Goal: Task Accomplishment & Management: Manage account settings

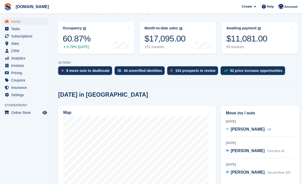
scroll to position [87, 0]
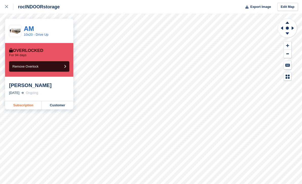
click at [28, 105] on link "Subscription" at bounding box center [23, 105] width 37 height 8
click at [28, 104] on link "Subscription" at bounding box center [23, 105] width 37 height 8
click at [30, 106] on link "Subscription" at bounding box center [23, 105] width 37 height 8
click at [7, 6] on icon at bounding box center [6, 6] width 3 height 3
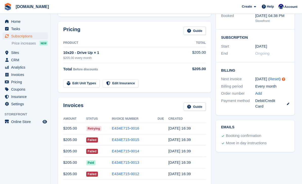
scroll to position [73, 0]
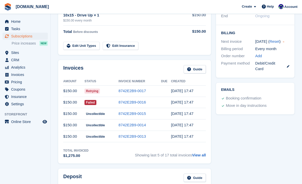
scroll to position [113, 0]
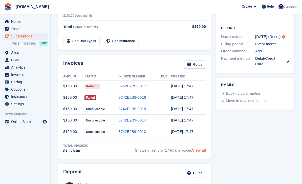
click at [199, 151] on link "View all" at bounding box center [199, 150] width 14 height 4
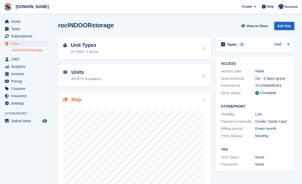
click at [174, 108] on div at bounding box center [134, 153] width 143 height 101
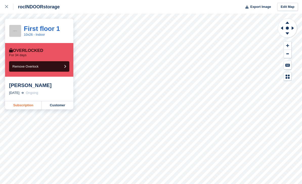
click at [24, 107] on link "Subscription" at bounding box center [23, 105] width 37 height 8
click at [29, 105] on link "Subscription" at bounding box center [23, 105] width 37 height 8
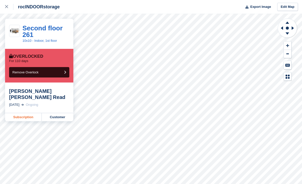
click at [32, 113] on link "Subscription" at bounding box center [23, 117] width 37 height 8
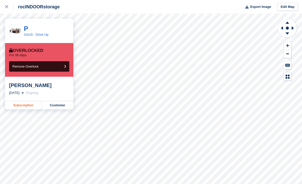
click at [30, 106] on link "Subscription" at bounding box center [23, 105] width 37 height 8
click at [16, 108] on link "Subscription" at bounding box center [23, 105] width 37 height 8
click at [28, 103] on link "Subscription" at bounding box center [23, 105] width 37 height 8
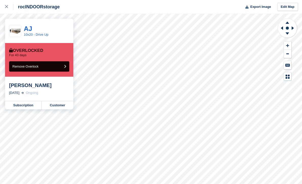
click at [49, 63] on button "Remove Overlock" at bounding box center [39, 66] width 60 height 10
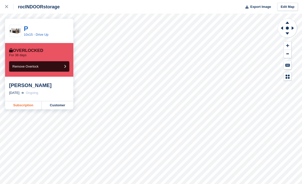
click at [29, 101] on link "Subscription" at bounding box center [23, 105] width 37 height 8
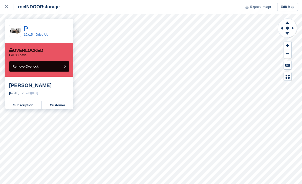
click at [38, 66] on span "Remove Overlock" at bounding box center [25, 66] width 26 height 4
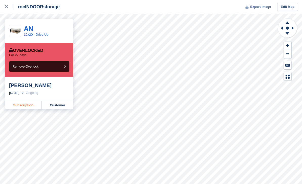
click at [28, 107] on link "Subscription" at bounding box center [23, 105] width 37 height 8
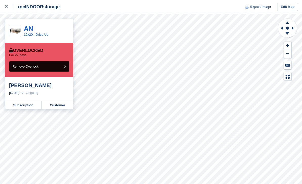
click at [45, 65] on button "Remove Overlock" at bounding box center [39, 66] width 60 height 10
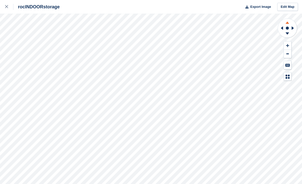
click at [289, 21] on icon at bounding box center [287, 22] width 13 height 6
click at [290, 21] on icon at bounding box center [287, 22] width 13 height 6
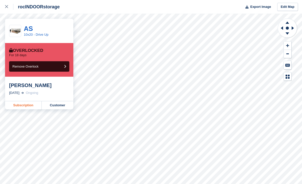
click at [28, 103] on link "Subscription" at bounding box center [23, 105] width 37 height 8
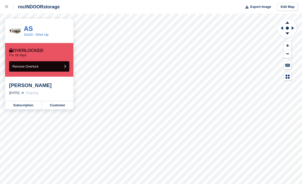
click at [52, 66] on button "Remove Overlock" at bounding box center [39, 66] width 60 height 10
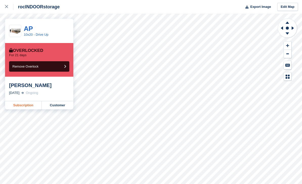
click at [23, 106] on link "Subscription" at bounding box center [23, 105] width 37 height 8
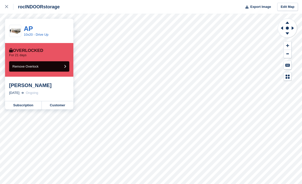
click at [31, 68] on span "Remove Overlock" at bounding box center [25, 66] width 26 height 4
click at [30, 68] on span "Remove Overlock" at bounding box center [25, 66] width 26 height 4
click at [37, 68] on span "Remove Overlock" at bounding box center [25, 66] width 26 height 4
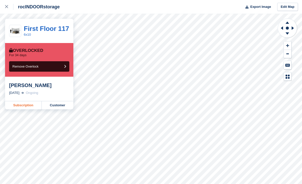
click at [28, 108] on link "Subscription" at bounding box center [23, 105] width 37 height 8
click at [33, 107] on link "Subscription" at bounding box center [23, 105] width 37 height 8
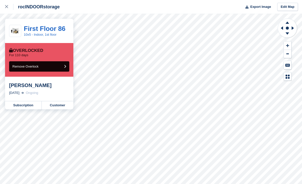
click at [38, 67] on span "Remove Overlock" at bounding box center [25, 66] width 26 height 4
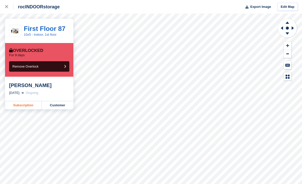
click at [29, 106] on link "Subscription" at bounding box center [23, 105] width 37 height 8
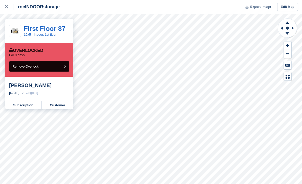
click at [49, 70] on button "Remove Overlock" at bounding box center [39, 66] width 60 height 10
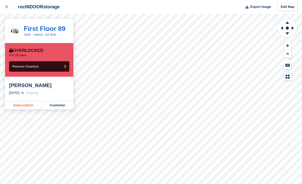
click at [33, 106] on link "Subscription" at bounding box center [23, 105] width 37 height 8
click at [35, 108] on link "Subscription" at bounding box center [23, 105] width 37 height 8
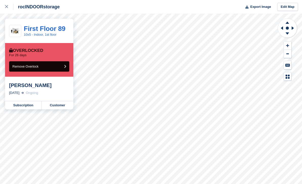
click at [44, 66] on button "Remove Overlock" at bounding box center [39, 66] width 60 height 10
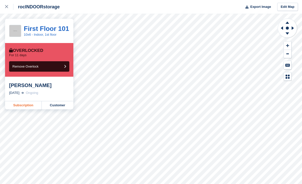
click at [31, 106] on link "Subscription" at bounding box center [23, 105] width 37 height 8
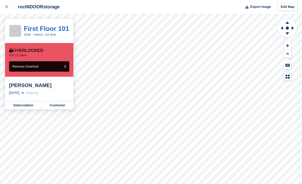
click at [42, 65] on button "Remove Overlock" at bounding box center [39, 66] width 60 height 10
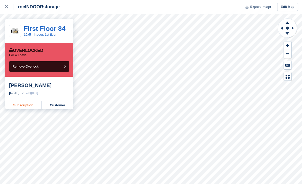
click at [30, 106] on link "Subscription" at bounding box center [23, 105] width 37 height 8
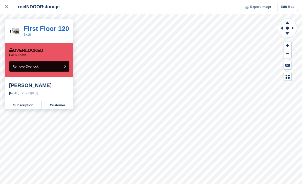
click at [50, 65] on button "Remove Overlock" at bounding box center [39, 66] width 60 height 10
click at [46, 65] on button "Remove Overlock" at bounding box center [39, 66] width 60 height 10
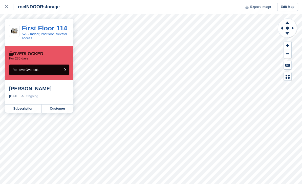
click at [46, 72] on button "Remove Overlock" at bounding box center [39, 69] width 60 height 10
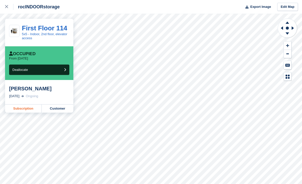
click at [23, 108] on link "Subscription" at bounding box center [23, 108] width 37 height 8
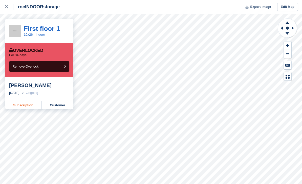
click at [30, 103] on link "Subscription" at bounding box center [23, 105] width 37 height 8
click at [31, 108] on link "Subscription" at bounding box center [23, 105] width 37 height 8
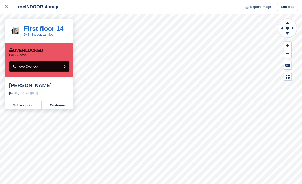
click at [34, 66] on span "Remove Overlock" at bounding box center [25, 66] width 26 height 4
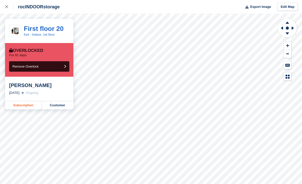
click at [26, 107] on link "Subscription" at bounding box center [23, 105] width 37 height 8
click at [36, 106] on link "Subscription" at bounding box center [23, 105] width 37 height 8
click at [8, 10] on link at bounding box center [6, 7] width 13 height 14
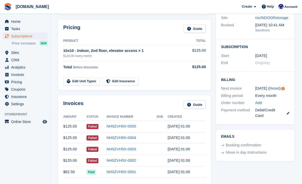
scroll to position [84, 0]
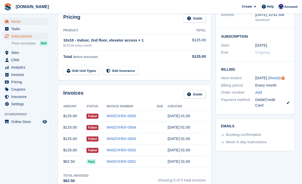
click at [17, 20] on span "Home" at bounding box center [26, 21] width 30 height 7
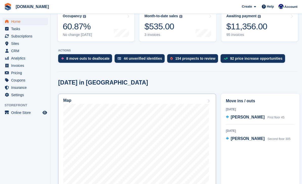
scroll to position [78, 0]
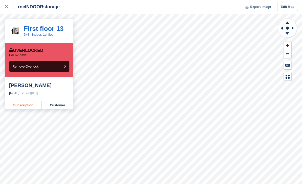
click at [24, 103] on link "Subscription" at bounding box center [23, 105] width 37 height 8
click at [9, 8] on div at bounding box center [9, 7] width 8 height 6
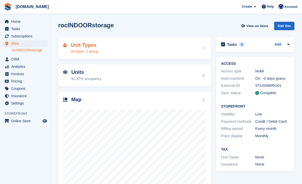
click at [92, 45] on h2 "Unit Types" at bounding box center [84, 45] width 27 height 6
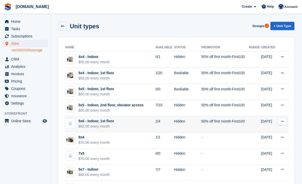
click at [281, 122] on icon at bounding box center [282, 121] width 3 height 3
click at [258, 133] on p "Edit unit type" at bounding box center [263, 131] width 44 height 7
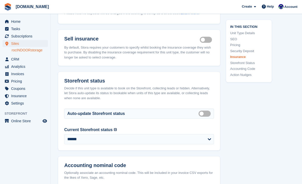
scroll to position [589, 0]
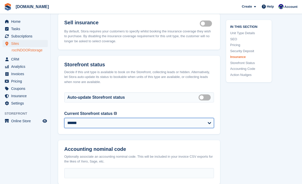
click at [128, 128] on select "**********" at bounding box center [139, 123] width 150 height 10
select select "********"
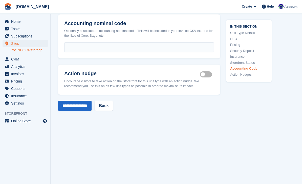
scroll to position [732, 0]
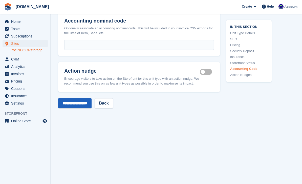
click at [85, 108] on input "**********" at bounding box center [74, 103] width 33 height 10
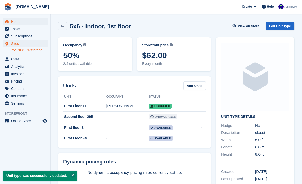
click at [18, 22] on span "Home" at bounding box center [26, 21] width 30 height 7
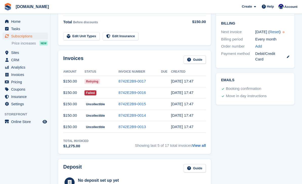
scroll to position [118, 0]
click at [198, 143] on link "View all" at bounding box center [199, 145] width 14 height 4
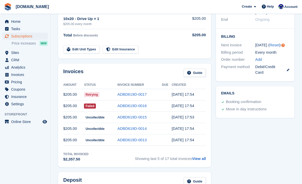
scroll to position [107, 0]
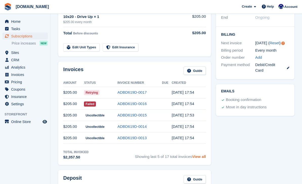
click at [197, 157] on link "View all" at bounding box center [199, 156] width 14 height 4
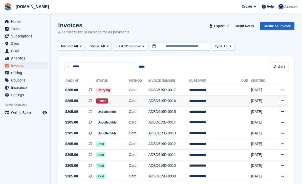
click at [220, 99] on td "**********" at bounding box center [215, 101] width 52 height 11
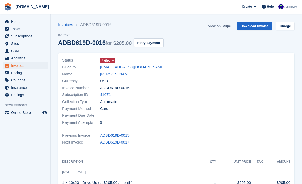
click at [223, 28] on link "View on Stripe" at bounding box center [219, 26] width 27 height 8
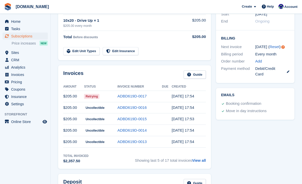
scroll to position [103, 0]
click at [136, 92] on td "ADBD619D-0017" at bounding box center [139, 95] width 44 height 11
click at [144, 94] on link "ADBD619D-0017" at bounding box center [131, 96] width 29 height 4
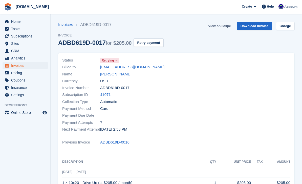
click at [224, 24] on link "View on Stripe" at bounding box center [219, 26] width 27 height 8
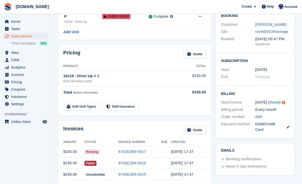
scroll to position [48, 0]
click at [141, 160] on link "8742E2B9-0016" at bounding box center [132, 162] width 27 height 4
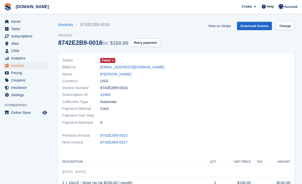
click at [223, 24] on link "View on Stripe" at bounding box center [219, 26] width 27 height 8
click at [124, 75] on link "Deborah Jones" at bounding box center [115, 74] width 31 height 6
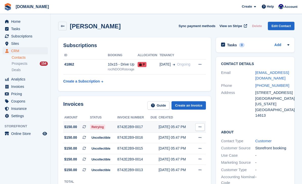
click at [126, 127] on div "8742E2B9-0017" at bounding box center [133, 126] width 33 height 5
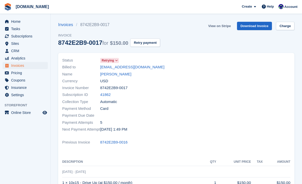
click at [224, 26] on link "View on Stripe" at bounding box center [219, 26] width 27 height 8
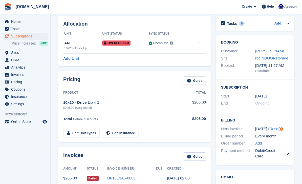
scroll to position [21, 0]
click at [273, 51] on link "[PERSON_NAME]" at bounding box center [270, 51] width 31 height 4
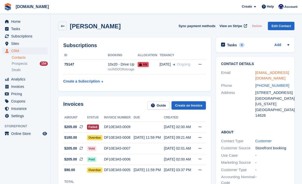
click at [271, 73] on link "[EMAIL_ADDRESS][DOMAIN_NAME]" at bounding box center [272, 75] width 34 height 10
click at [204, 183] on link "View All" at bounding box center [198, 186] width 13 height 4
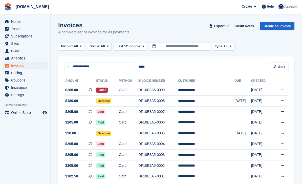
click at [202, 183] on turbo-frame "Invoices A complete list of invoices for all payments Export Export Invoices Ex…" at bounding box center [176, 110] width 236 height 177
click at [212, 132] on td "**********" at bounding box center [206, 133] width 57 height 11
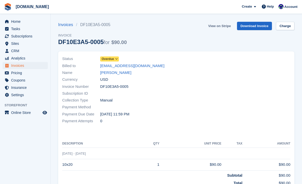
click at [221, 27] on link "View on Stripe" at bounding box center [219, 26] width 27 height 8
click at [121, 70] on link "[PERSON_NAME]" at bounding box center [115, 73] width 31 height 6
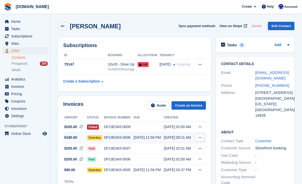
click at [166, 137] on div "[DATE] 09:21 AM" at bounding box center [179, 137] width 30 height 5
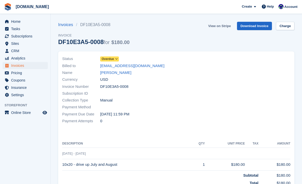
click at [222, 28] on link "View on Stripe" at bounding box center [219, 26] width 27 height 8
click at [120, 73] on link "[PERSON_NAME]" at bounding box center [115, 73] width 31 height 6
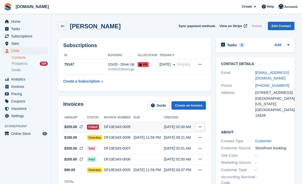
click at [122, 126] on div "DF10E3A5-0009" at bounding box center [119, 126] width 30 height 5
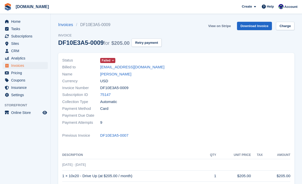
click at [221, 25] on link "View on Stripe" at bounding box center [219, 26] width 27 height 8
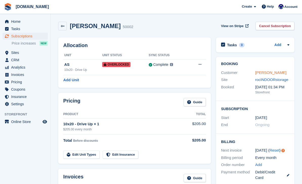
click at [269, 72] on link "[PERSON_NAME]" at bounding box center [270, 72] width 31 height 4
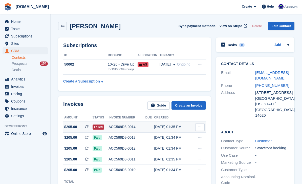
click at [136, 124] on div "ACC569D8-0014" at bounding box center [126, 126] width 37 height 5
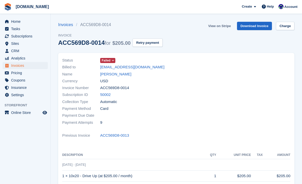
click at [223, 24] on link "View on Stripe" at bounding box center [219, 26] width 27 height 8
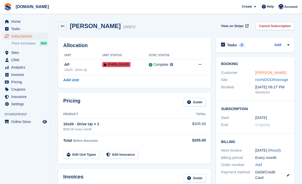
click at [272, 70] on link "[PERSON_NAME]" at bounding box center [270, 72] width 31 height 4
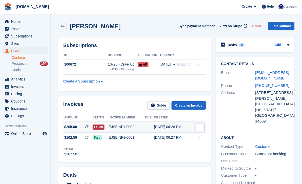
click at [135, 127] on div "EJSEINF1-0002" at bounding box center [127, 126] width 36 height 5
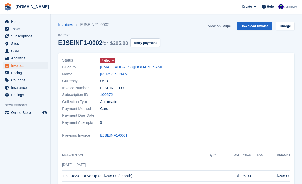
click at [226, 27] on link "View on Stripe" at bounding box center [219, 26] width 27 height 8
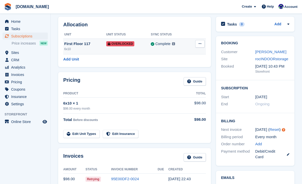
scroll to position [7, 0]
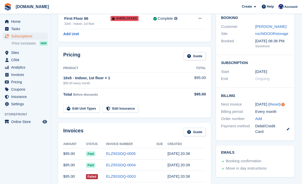
scroll to position [27, 0]
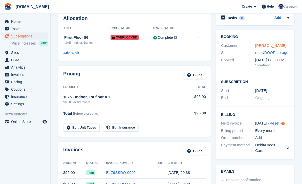
click at [262, 46] on link "[PERSON_NAME]" at bounding box center [270, 45] width 31 height 4
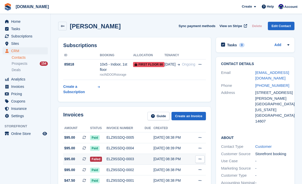
click at [201, 159] on icon at bounding box center [199, 158] width 3 height 3
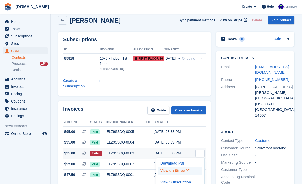
click at [176, 172] on p "View on Stripe" at bounding box center [180, 170] width 44 height 8
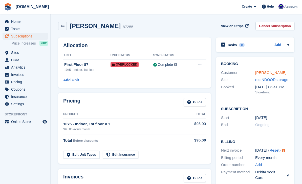
click at [267, 73] on link "[PERSON_NAME]" at bounding box center [270, 72] width 31 height 4
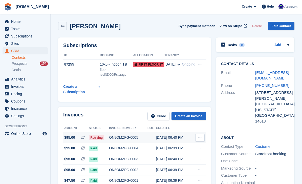
click at [135, 139] on div "ON8OMZFG-0005" at bounding box center [128, 137] width 38 height 5
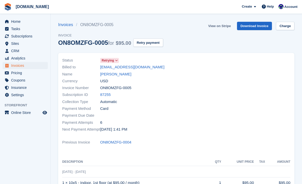
click at [224, 25] on link "View on Stripe" at bounding box center [219, 26] width 27 height 8
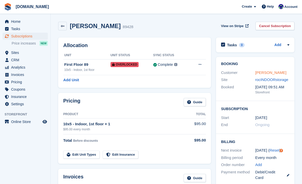
click at [273, 72] on link "Alberta Habern" at bounding box center [270, 72] width 31 height 4
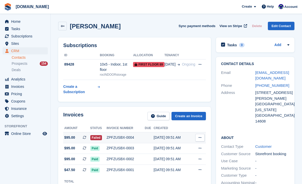
click at [137, 132] on td "ZPFZUSBX-0004" at bounding box center [125, 137] width 38 height 11
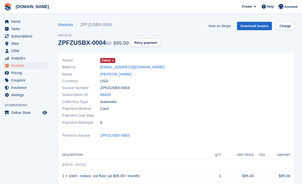
click at [224, 25] on link "View on Stripe" at bounding box center [219, 26] width 27 height 8
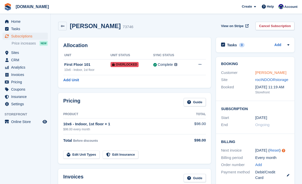
click at [273, 74] on link "[PERSON_NAME]" at bounding box center [270, 72] width 31 height 4
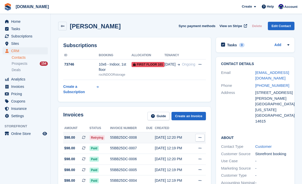
click at [137, 138] on div "55BB25DC-0008" at bounding box center [128, 137] width 36 height 5
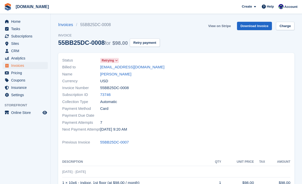
click at [224, 26] on link "View on Stripe" at bounding box center [219, 26] width 27 height 8
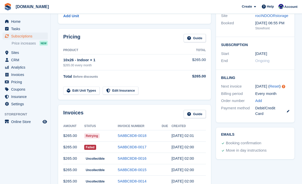
scroll to position [85, 0]
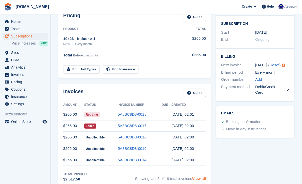
click at [202, 176] on link "View all" at bounding box center [199, 178] width 14 height 4
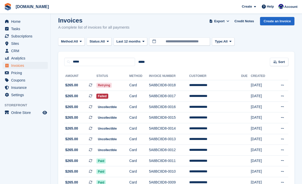
scroll to position [4, 0]
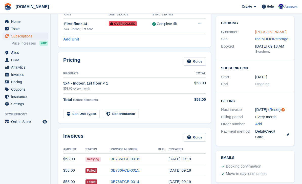
click at [271, 31] on link "keyana sims" at bounding box center [270, 32] width 31 height 4
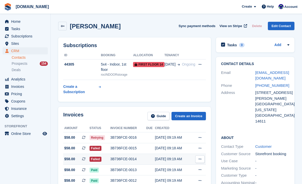
click at [147, 159] on td at bounding box center [150, 159] width 9 height 11
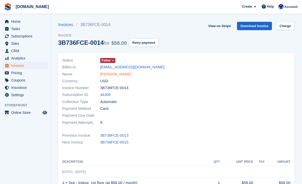
click at [114, 74] on link "[PERSON_NAME]" at bounding box center [115, 74] width 31 height 6
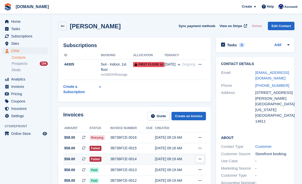
click at [126, 159] on div "3B736FCE-0014" at bounding box center [128, 158] width 36 height 5
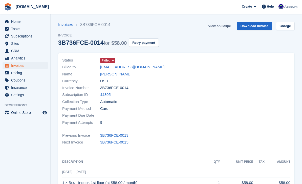
click at [220, 26] on link "View on Stripe" at bounding box center [219, 26] width 27 height 8
click at [117, 73] on link "keyana sims" at bounding box center [115, 74] width 31 height 6
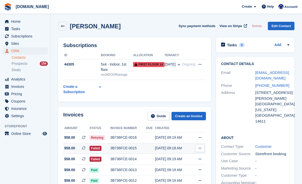
click at [125, 149] on div "3B736FCE-0015" at bounding box center [128, 147] width 36 height 5
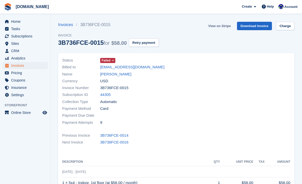
click at [225, 26] on link "View on Stripe" at bounding box center [219, 26] width 27 height 8
click at [113, 75] on link "[PERSON_NAME]" at bounding box center [115, 74] width 31 height 6
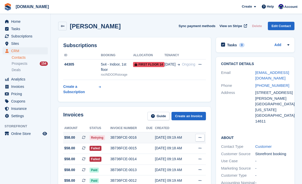
click at [141, 137] on div "3B736FCE-0016" at bounding box center [128, 137] width 36 height 5
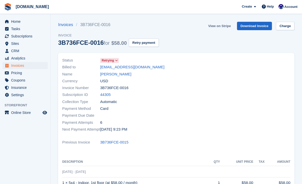
click at [220, 26] on link "View on Stripe" at bounding box center [219, 26] width 27 height 8
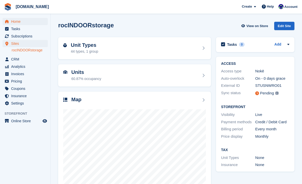
click at [19, 23] on span "Home" at bounding box center [26, 21] width 30 height 7
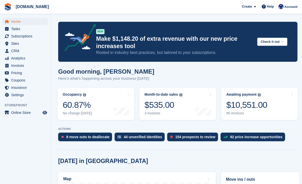
click at [21, 21] on span "Home" at bounding box center [26, 21] width 30 height 7
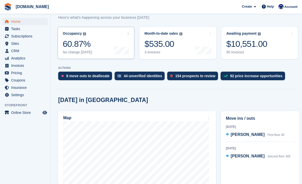
scroll to position [80, 0]
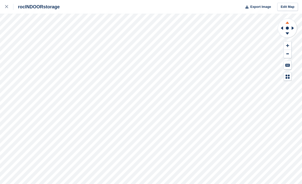
click at [288, 24] on icon at bounding box center [287, 22] width 13 height 6
click at [288, 24] on icon at bounding box center [287, 22] width 4 height 2
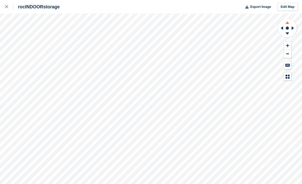
click at [288, 24] on icon at bounding box center [287, 22] width 4 height 2
